Goal: Find specific page/section: Find specific page/section

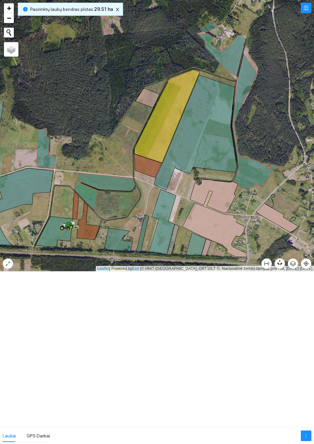
scroll to position [713, 0]
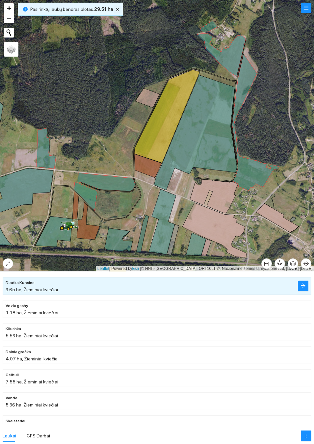
click at [115, 12] on icon "close" at bounding box center [117, 9] width 5 height 5
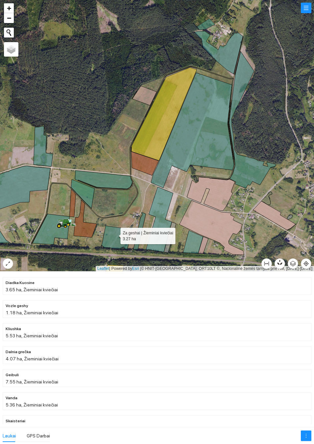
click at [114, 236] on icon at bounding box center [116, 238] width 28 height 24
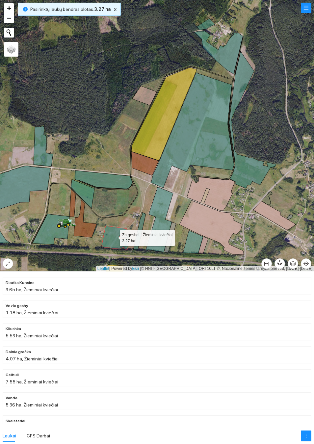
scroll to position [92, 0]
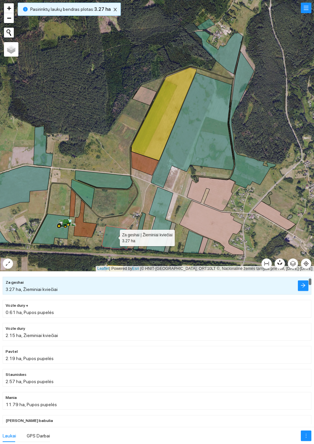
click at [192, 241] on icon at bounding box center [193, 241] width 20 height 23
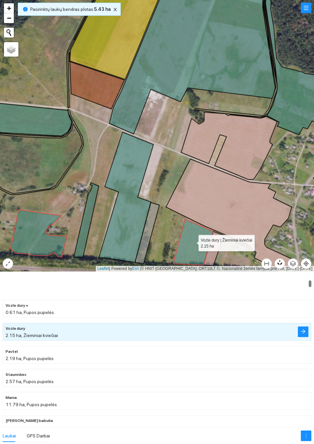
scroll to position [138, 0]
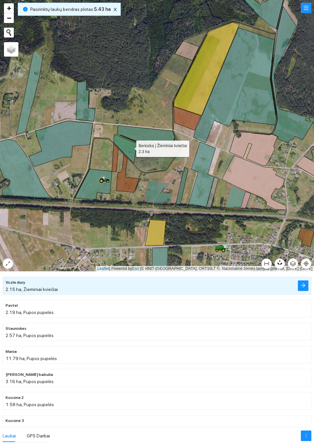
click at [130, 147] on icon at bounding box center [124, 148] width 23 height 29
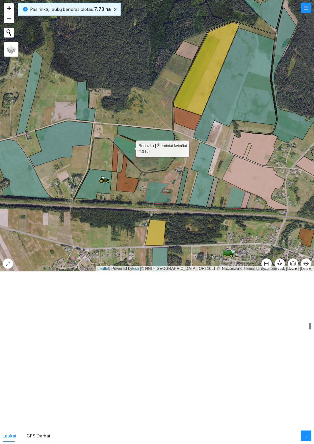
scroll to position [1058, 0]
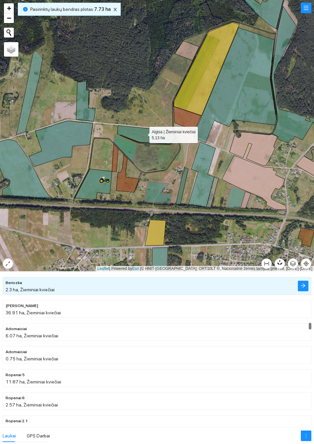
click at [143, 133] on icon at bounding box center [145, 134] width 57 height 18
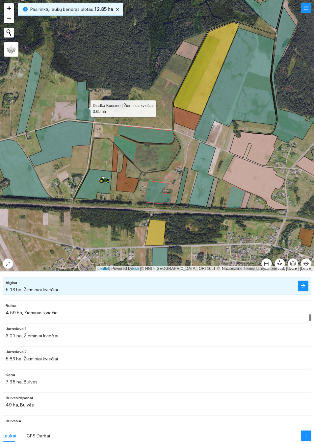
click at [85, 107] on icon at bounding box center [85, 101] width 19 height 40
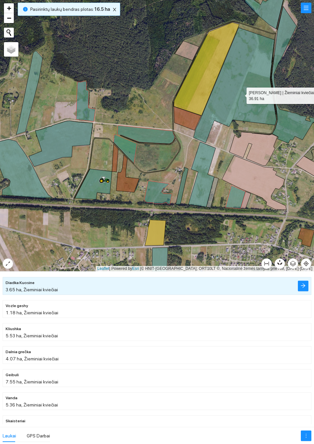
click at [240, 94] on icon at bounding box center [234, 85] width 83 height 115
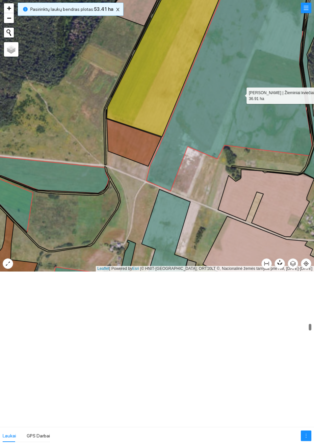
scroll to position [1081, 0]
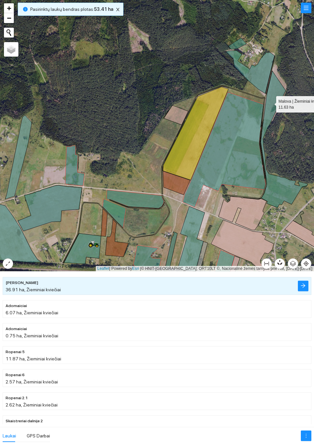
click at [270, 103] on icon at bounding box center [283, 139] width 47 height 137
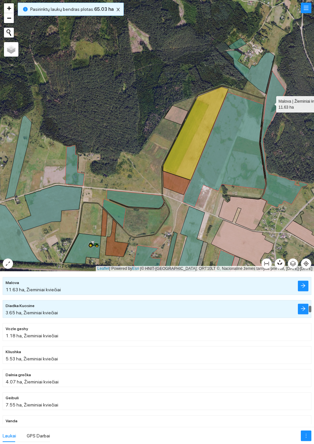
click at [276, 92] on icon at bounding box center [283, 139] width 47 height 137
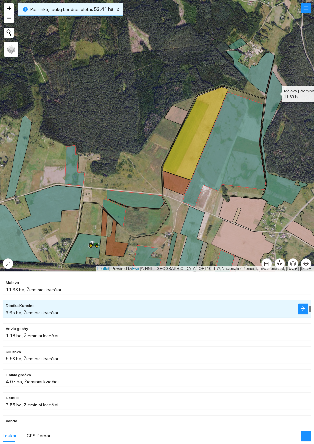
click at [280, 97] on icon at bounding box center [283, 139] width 47 height 137
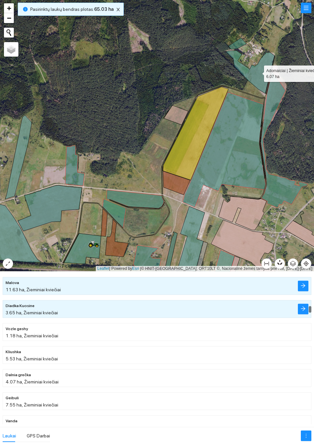
click at [258, 71] on icon at bounding box center [250, 71] width 49 height 43
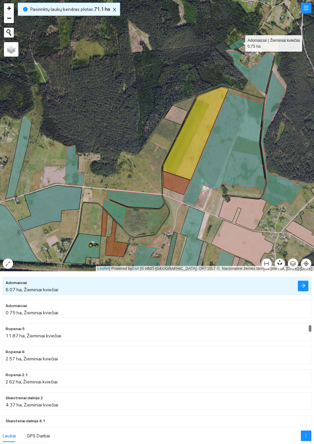
click at [239, 42] on icon at bounding box center [237, 44] width 18 height 12
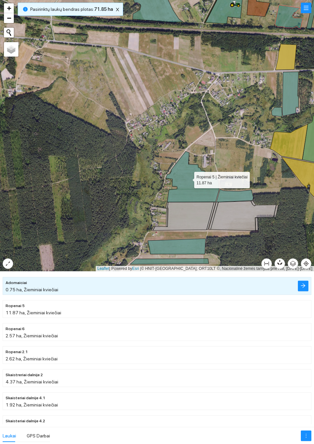
click at [190, 189] on icon at bounding box center [192, 176] width 54 height 51
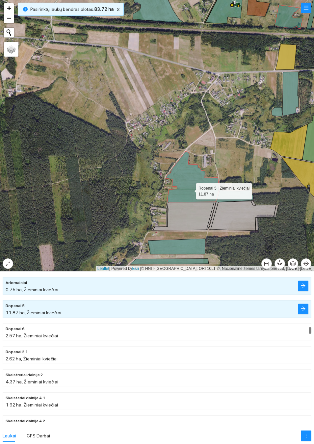
scroll to position [1150, 0]
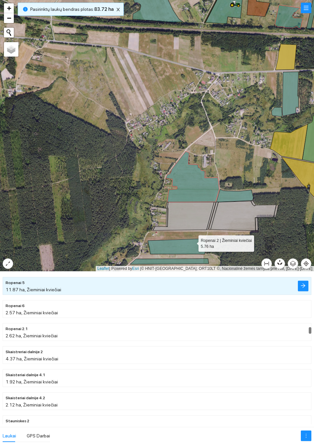
click at [191, 243] on icon at bounding box center [177, 245] width 58 height 15
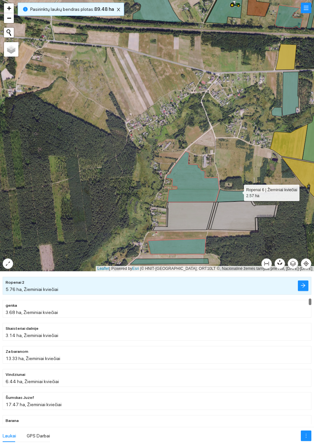
click at [238, 191] on icon at bounding box center [234, 195] width 37 height 13
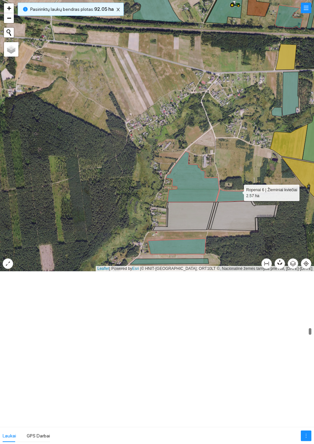
scroll to position [1174, 0]
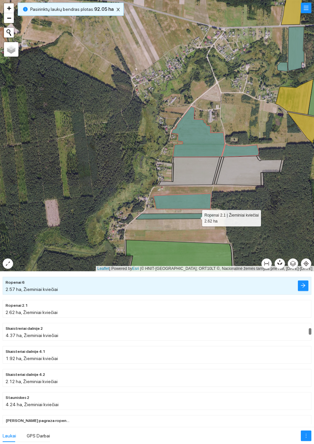
click at [198, 215] on icon at bounding box center [174, 216] width 79 height 6
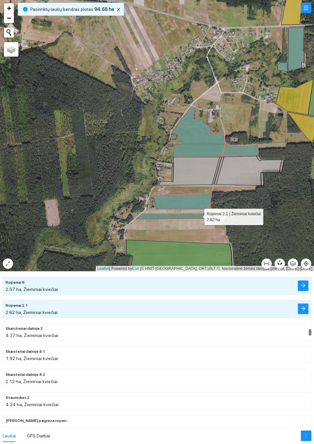
scroll to position [1197, 0]
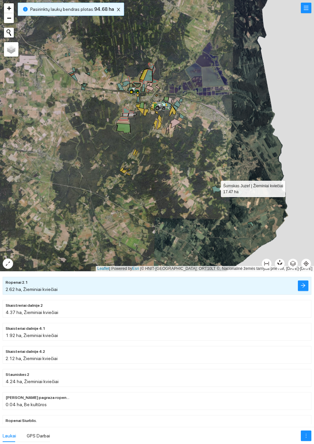
click at [213, 187] on icon at bounding box center [215, 189] width 9 height 8
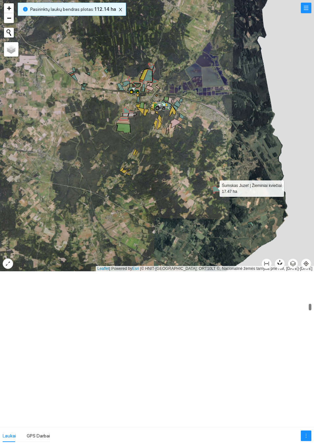
scroll to position [644, 0]
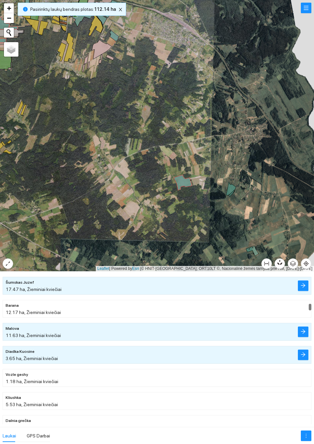
click at [248, 244] on div at bounding box center [157, 135] width 314 height 271
click at [249, 244] on div at bounding box center [157, 135] width 314 height 271
click at [253, 245] on div at bounding box center [157, 135] width 314 height 271
click at [252, 246] on div at bounding box center [157, 135] width 314 height 271
click at [253, 251] on icon at bounding box center [252, 251] width 13 height 10
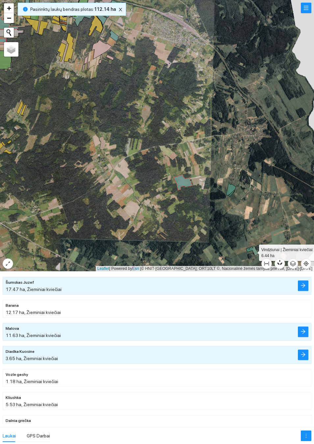
scroll to position [621, 0]
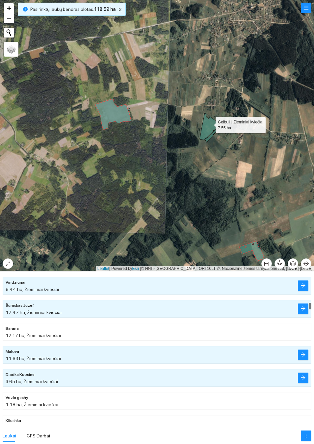
click at [209, 123] on icon at bounding box center [209, 126] width 19 height 27
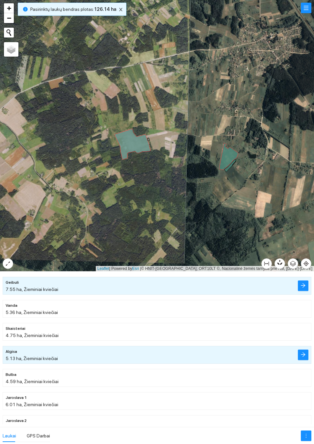
click at [231, 166] on div at bounding box center [157, 135] width 314 height 271
click at [231, 168] on div at bounding box center [157, 135] width 314 height 271
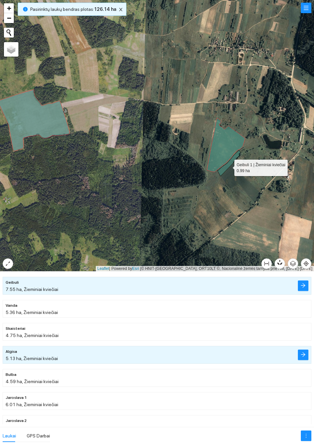
click at [228, 166] on icon at bounding box center [228, 163] width 23 height 26
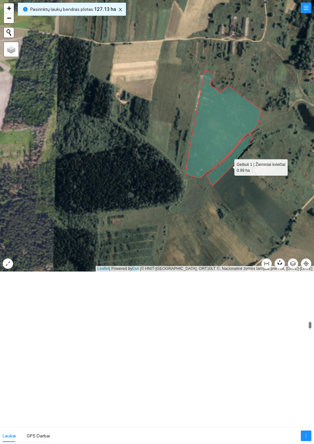
scroll to position [1035, 0]
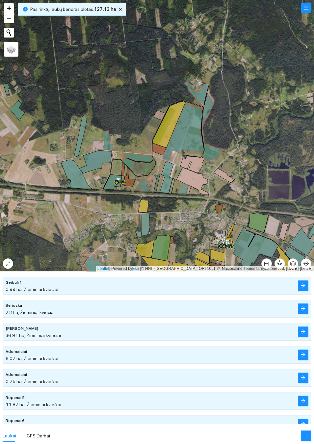
click at [119, 12] on icon "close" at bounding box center [120, 9] width 5 height 5
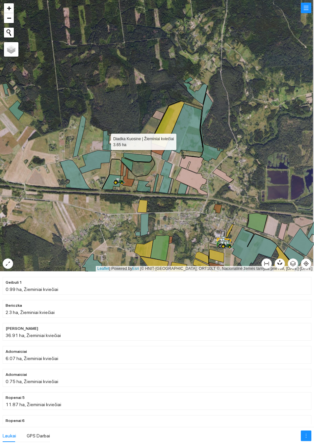
click at [105, 141] on icon at bounding box center [108, 141] width 10 height 20
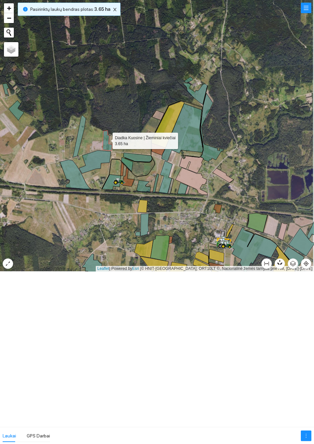
scroll to position [713, 0]
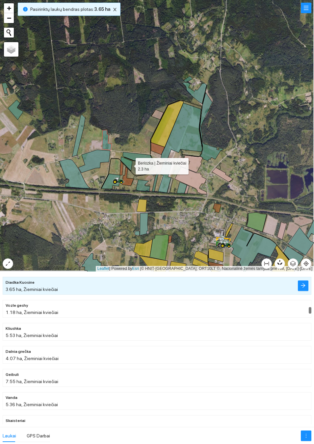
click at [130, 165] on icon at bounding box center [127, 164] width 12 height 14
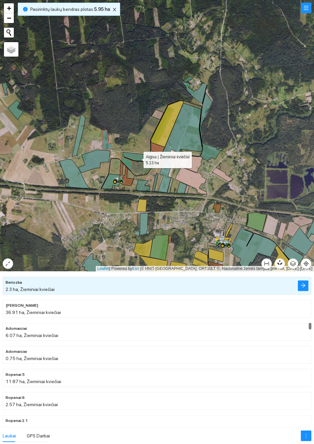
click at [137, 158] on icon at bounding box center [137, 156] width 29 height 9
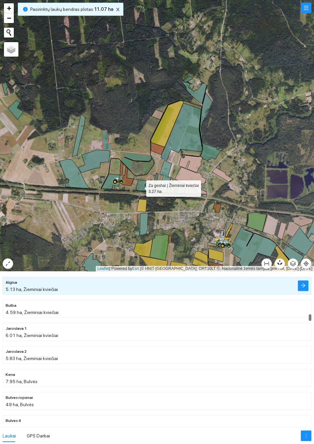
click at [140, 187] on icon at bounding box center [143, 186] width 14 height 12
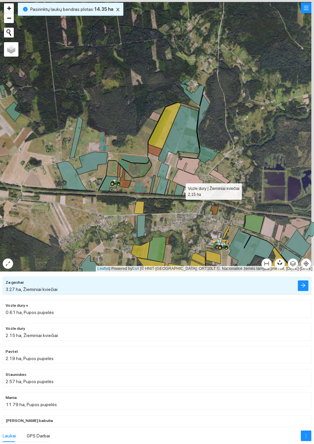
click at [180, 190] on icon at bounding box center [179, 190] width 10 height 12
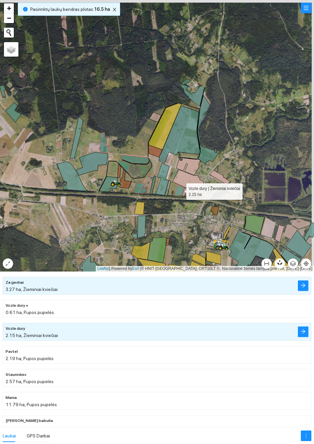
scroll to position [138, 0]
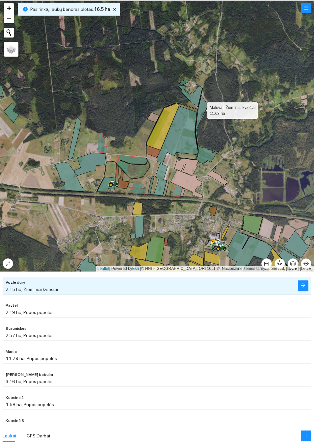
click at [201, 109] on icon at bounding box center [207, 129] width 24 height 68
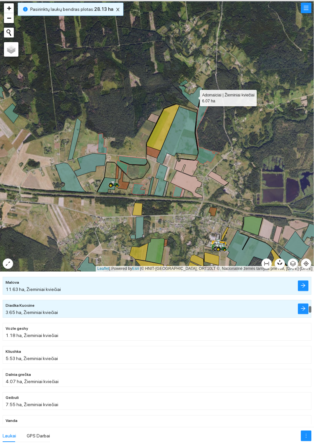
click at [194, 97] on icon at bounding box center [190, 96] width 24 height 21
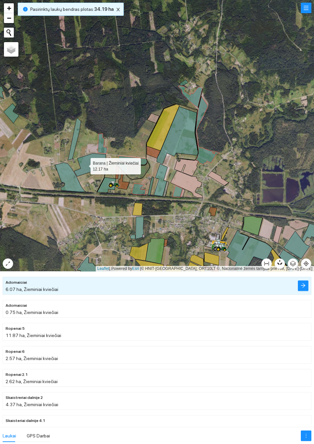
click at [85, 164] on icon at bounding box center [90, 164] width 32 height 23
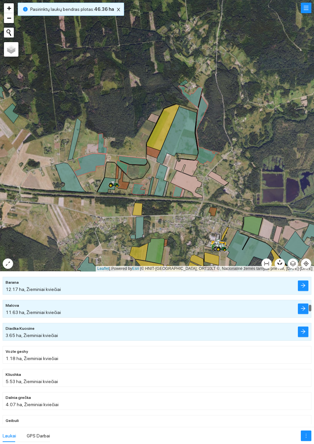
click at [111, 10] on div at bounding box center [157, 135] width 314 height 271
click at [119, 10] on div at bounding box center [157, 135] width 314 height 271
click at [116, 12] on icon "close" at bounding box center [118, 9] width 5 height 5
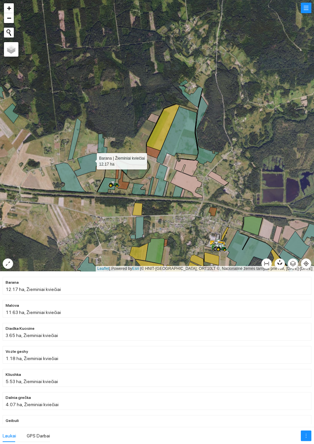
click at [91, 159] on icon at bounding box center [90, 164] width 32 height 23
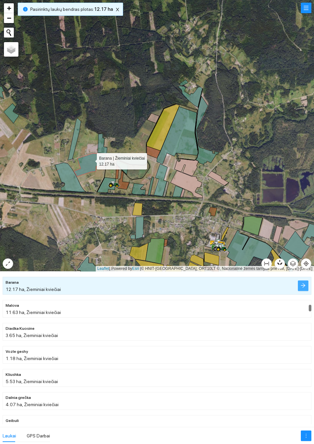
click at [302, 285] on icon "arrow-right" at bounding box center [303, 285] width 4 height 4
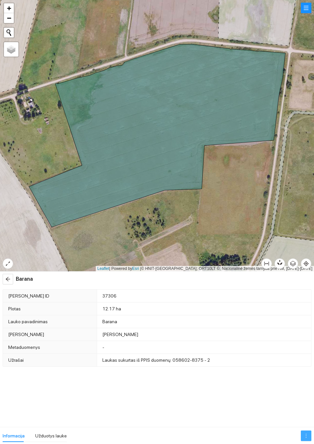
click at [304, 438] on button "button" at bounding box center [306, 435] width 11 height 11
click at [50, 433] on div "Užduotys lauke" at bounding box center [51, 435] width 32 height 7
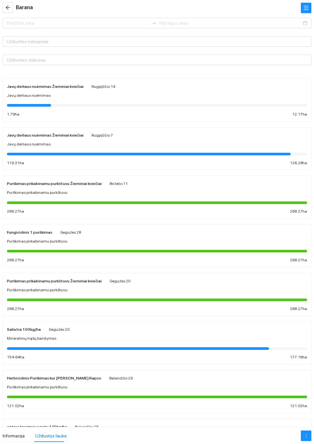
click at [279, 157] on div "Javų derliaus nuėmimas Žieminiai kviečiai Rugpjūčio 7 Javų derliaus nuėmimas 11…" at bounding box center [157, 148] width 300 height 35
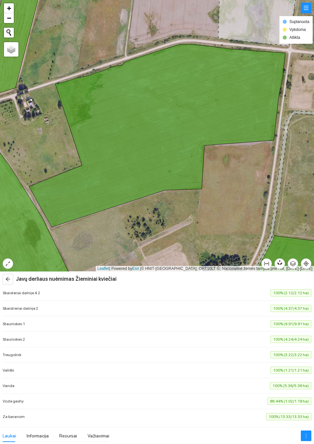
scroll to position [189, 0]
click at [64, 437] on div "Resursai" at bounding box center [68, 435] width 18 height 7
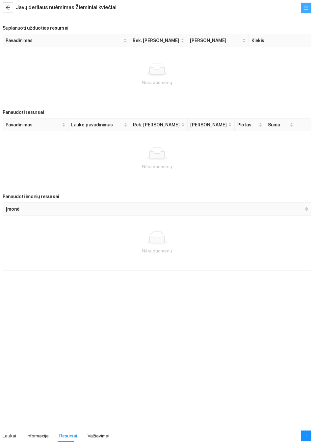
click at [310, 12] on button "button" at bounding box center [306, 8] width 11 height 11
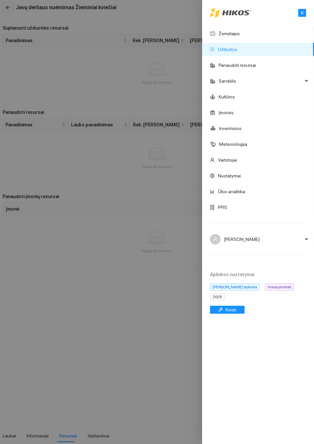
click at [160, 176] on div at bounding box center [157, 222] width 314 height 444
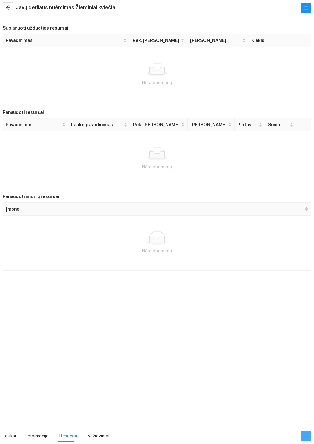
click at [305, 440] on button "button" at bounding box center [306, 435] width 11 height 11
click at [242, 359] on div "Suplanuoti užduoties resursai Pavadinimas Rek. [PERSON_NAME] [PERSON_NAME] Kiek…" at bounding box center [157, 221] width 308 height 406
click at [11, 430] on div "Laukai" at bounding box center [9, 435] width 13 height 12
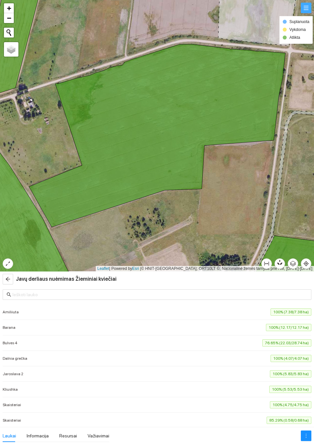
click at [304, 13] on button "button" at bounding box center [306, 8] width 11 height 11
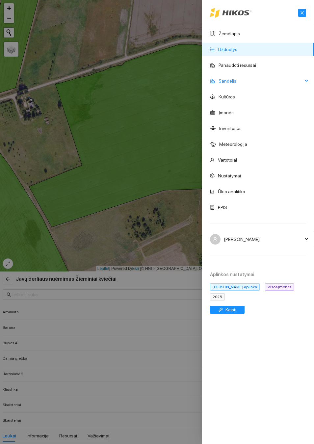
click at [241, 83] on span "Sandėlis" at bounding box center [260, 80] width 84 height 13
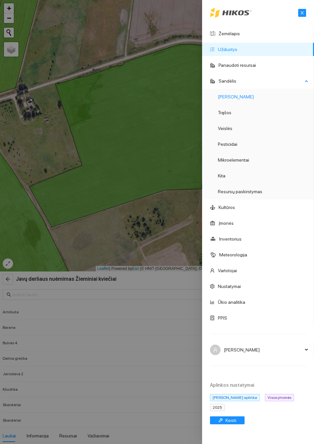
click at [239, 99] on link "[PERSON_NAME]" at bounding box center [236, 96] width 36 height 5
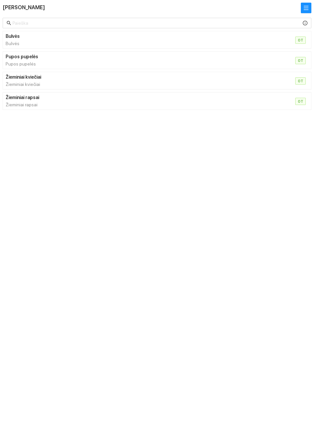
click at [278, 84] on div "Žieminiai kviečiai Žieminiai kviečiai" at bounding box center [143, 80] width 274 height 14
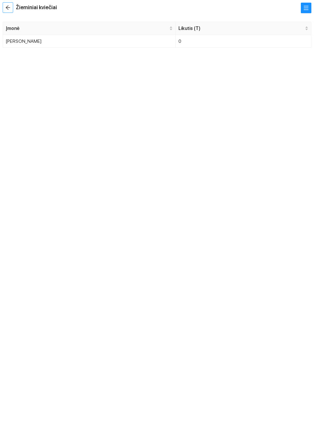
click at [13, 13] on button "button" at bounding box center [8, 7] width 11 height 11
